Goal: Find contact information: Find contact information

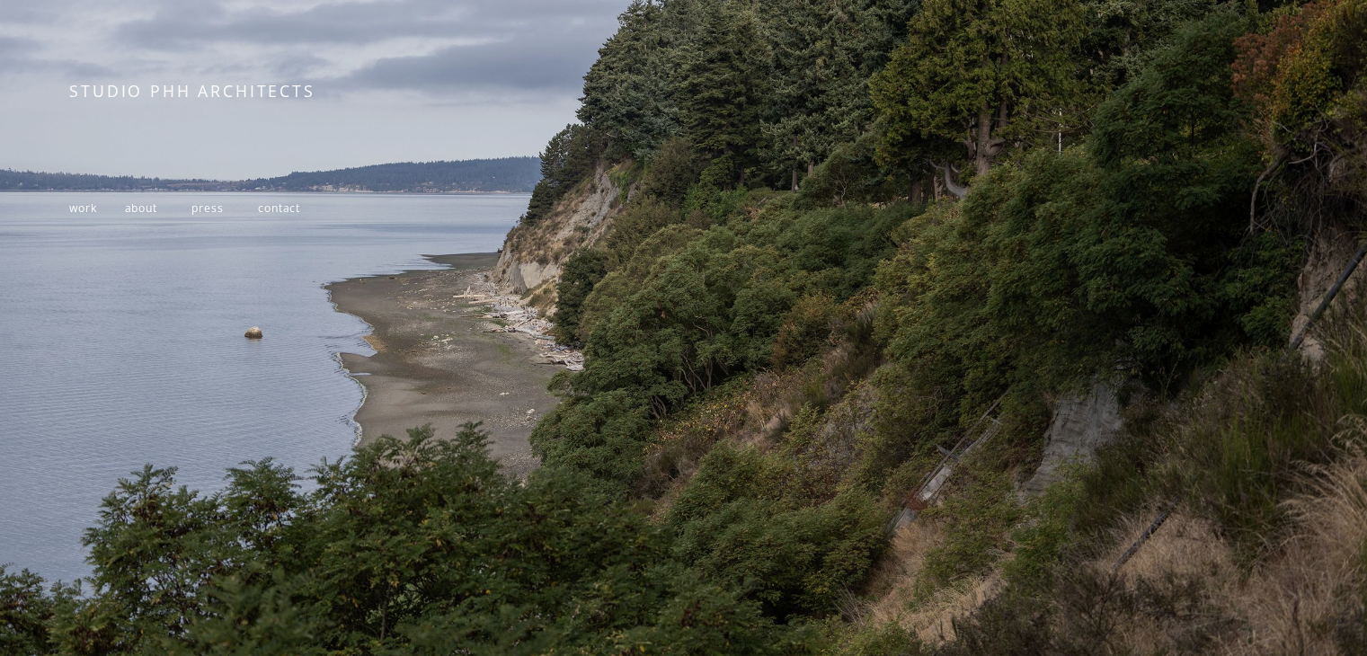
scroll to position [304, 0]
click at [294, 201] on span "contact" at bounding box center [279, 207] width 42 height 15
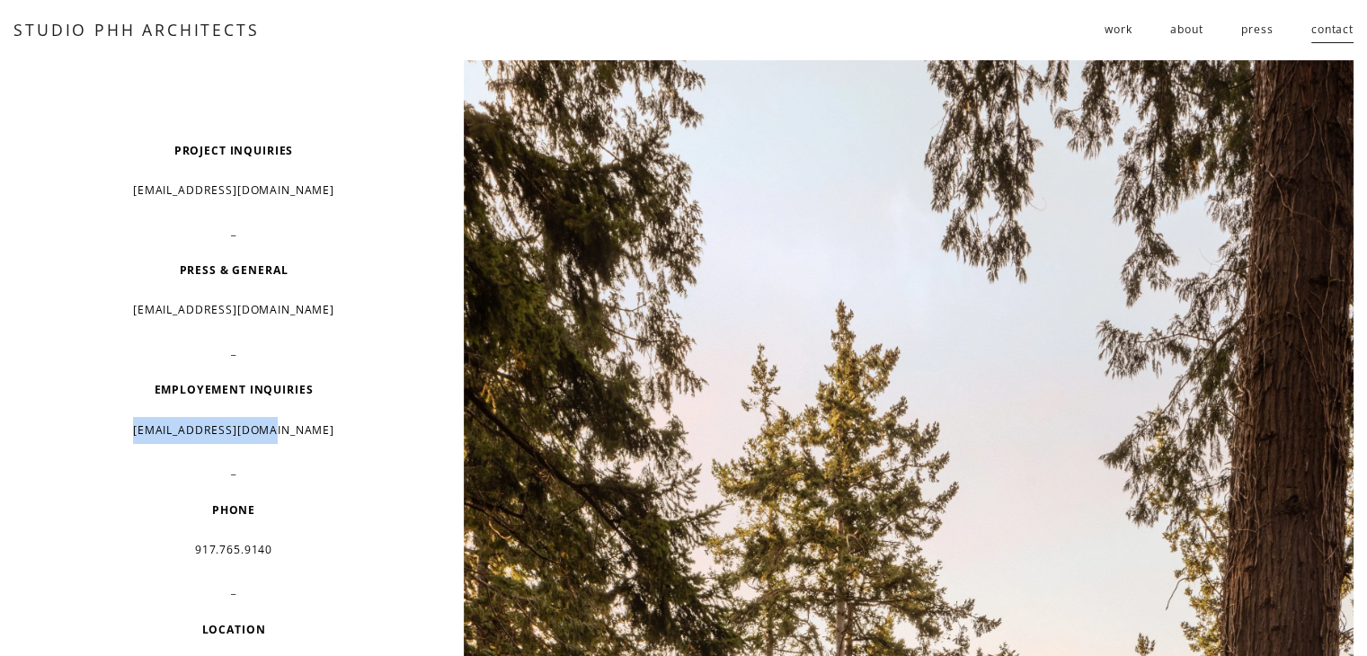
drag, startPoint x: 335, startPoint y: 432, endPoint x: 144, endPoint y: 429, distance: 191.4
click at [140, 427] on p "[EMAIL_ADDRESS][DOMAIN_NAME]" at bounding box center [233, 430] width 327 height 27
copy p "[EMAIL_ADDRESS][DOMAIN_NAME]"
